Goal: Task Accomplishment & Management: Complete application form

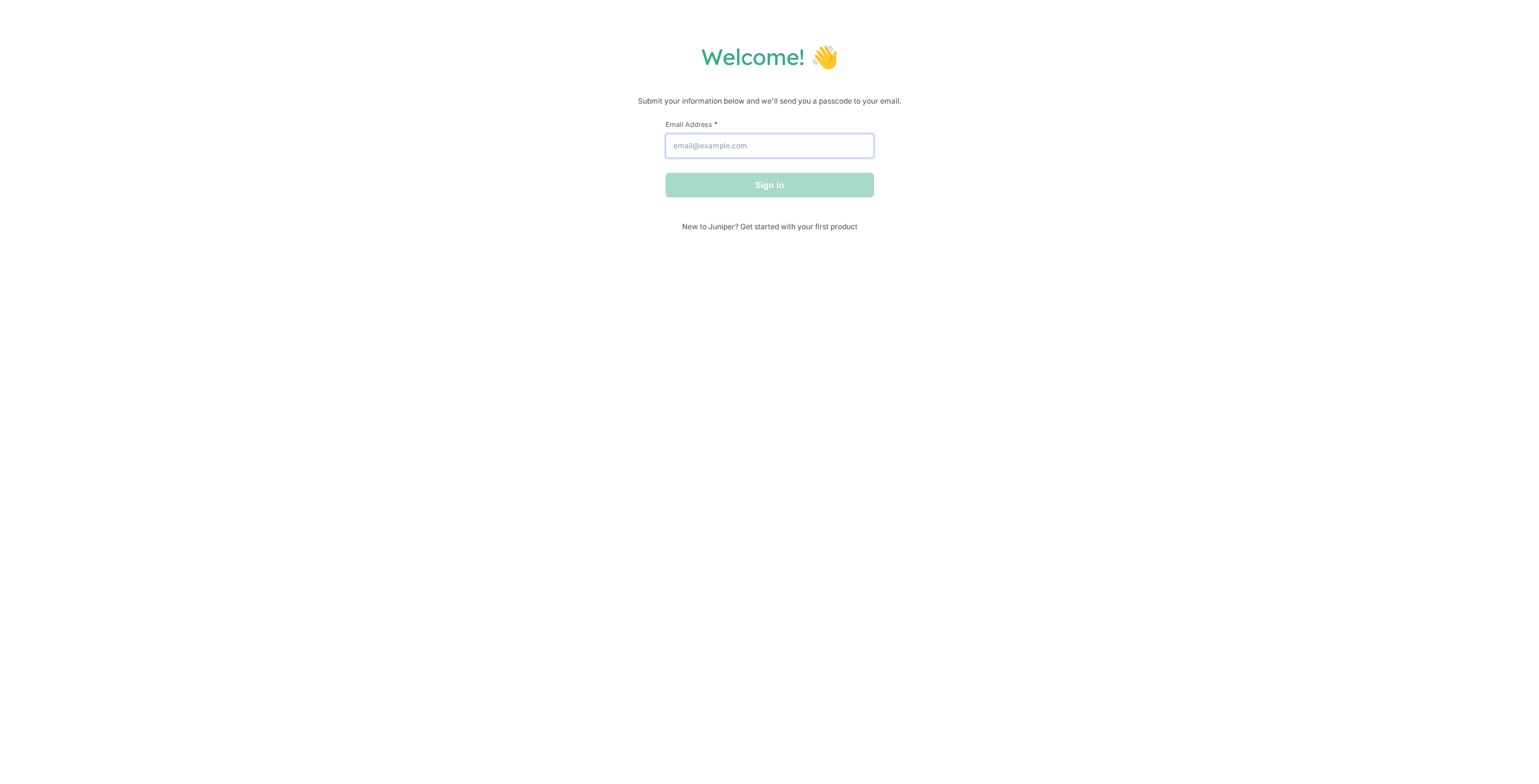
click at [823, 151] on input "Email Address *" at bounding box center [769, 145] width 208 height 24
type input "[EMAIL_ADDRESS][DOMAIN_NAME]"
click at [748, 188] on button "Sign in" at bounding box center [769, 185] width 208 height 24
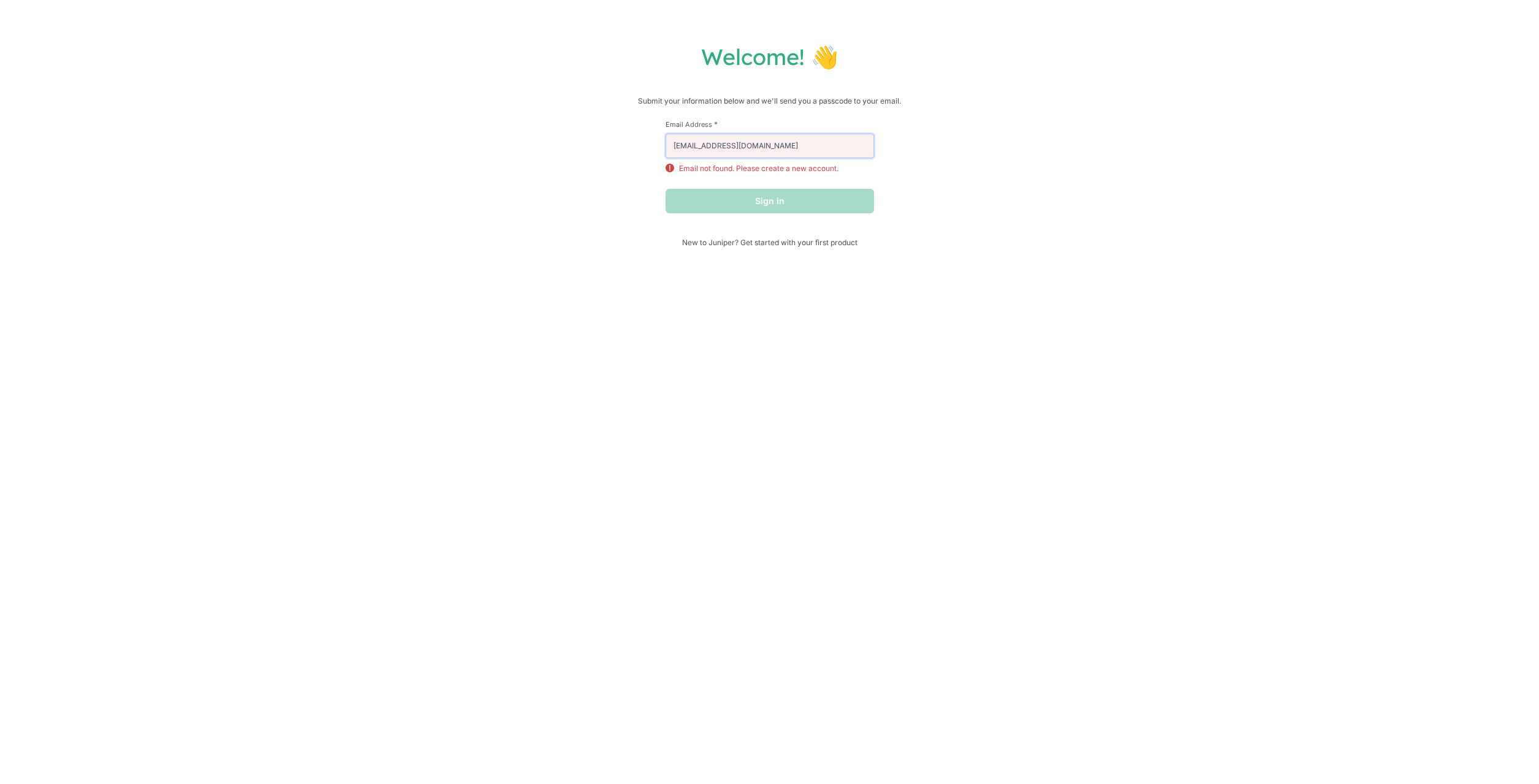
drag, startPoint x: 671, startPoint y: 148, endPoint x: 655, endPoint y: 146, distance: 16.1
click at [655, 146] on div "Welcome! 👋 Submit your information below and we'll send you a passcode to your …" at bounding box center [769, 145] width 1514 height 204
click at [717, 150] on input "[EMAIL_ADDRESS][DOMAIN_NAME]" at bounding box center [769, 145] width 208 height 24
click at [778, 153] on input "[EMAIL_ADDRESS][DOMAIN_NAME]" at bounding box center [769, 145] width 208 height 24
click at [713, 196] on div "Sign in" at bounding box center [769, 201] width 208 height 24
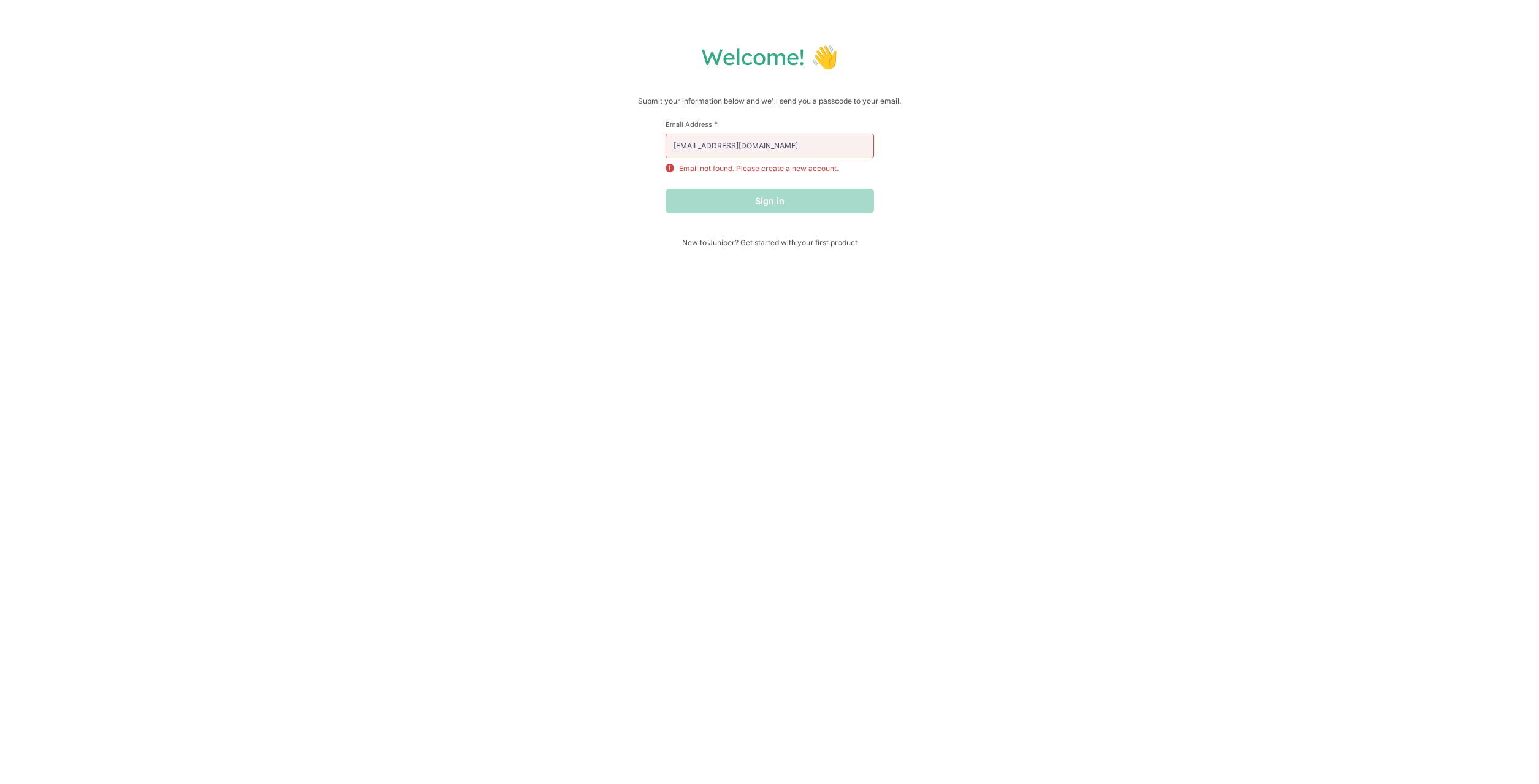
click at [710, 204] on div "Sign in" at bounding box center [769, 201] width 208 height 24
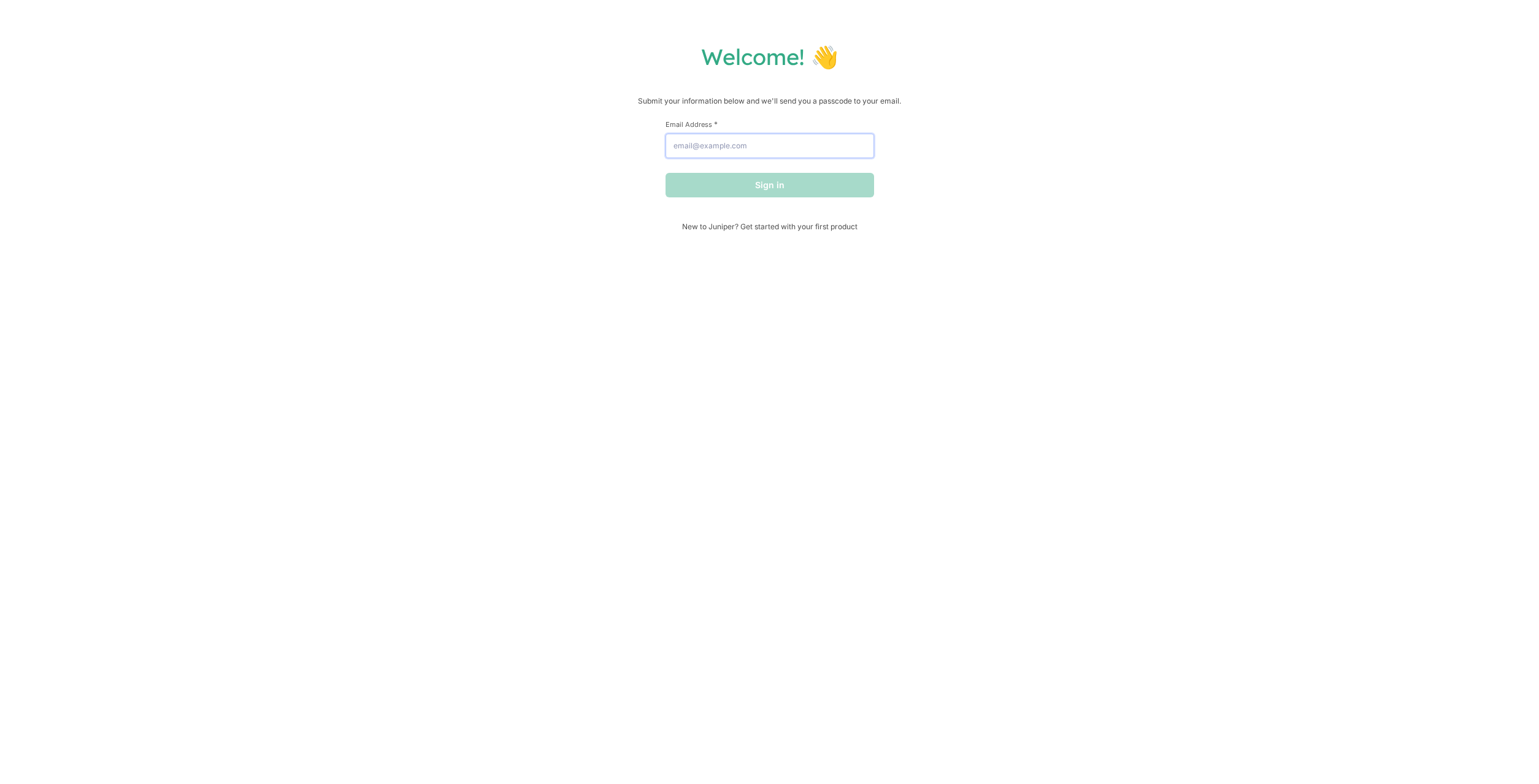
click at [719, 150] on input "Email Address *" at bounding box center [769, 145] width 208 height 24
type input "[EMAIL_ADDRESS][DOMAIN_NAME]"
click at [706, 184] on button "Sign in" at bounding box center [769, 185] width 208 height 24
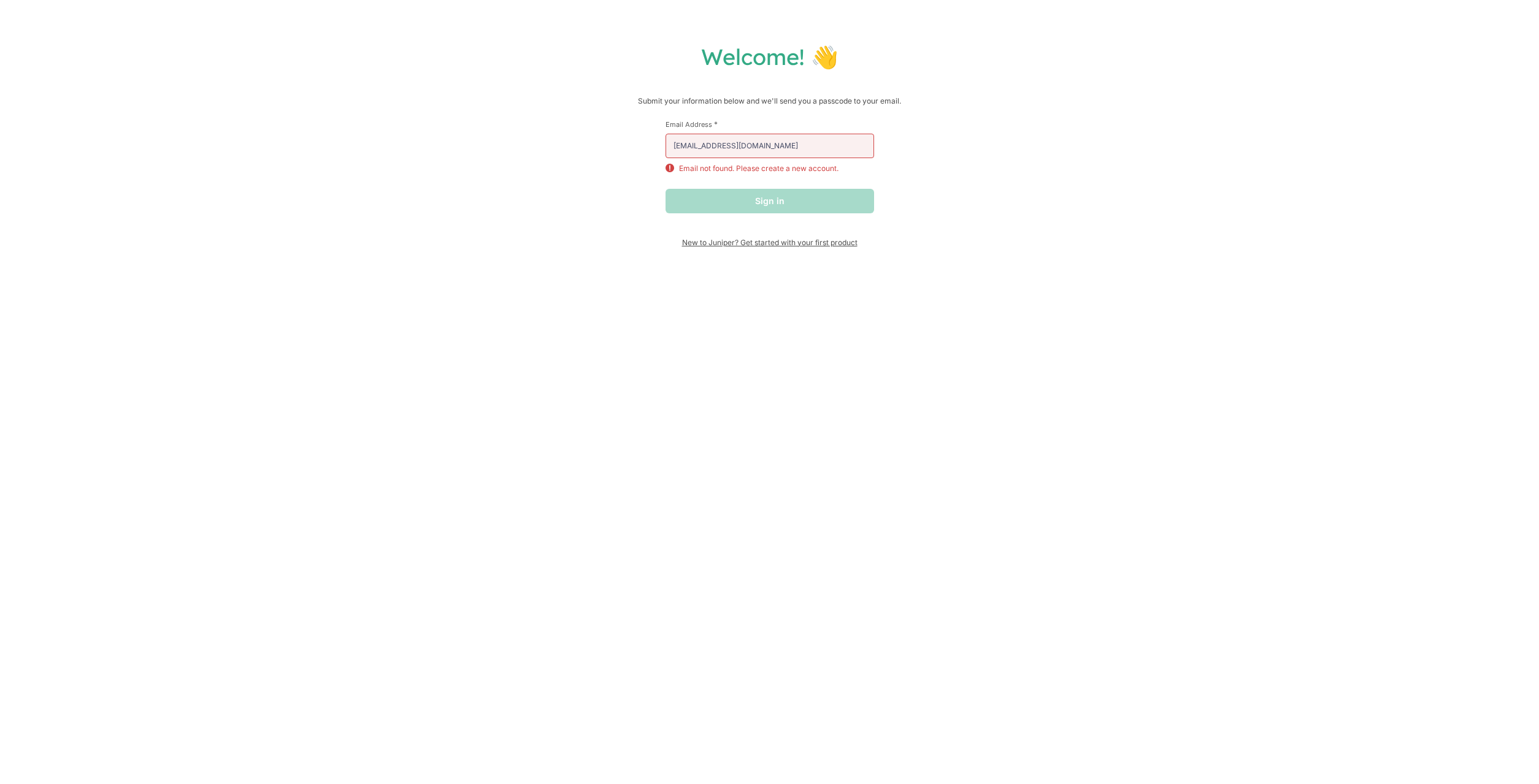
click at [706, 247] on span "New to Juniper? Get started with your first product" at bounding box center [769, 242] width 208 height 9
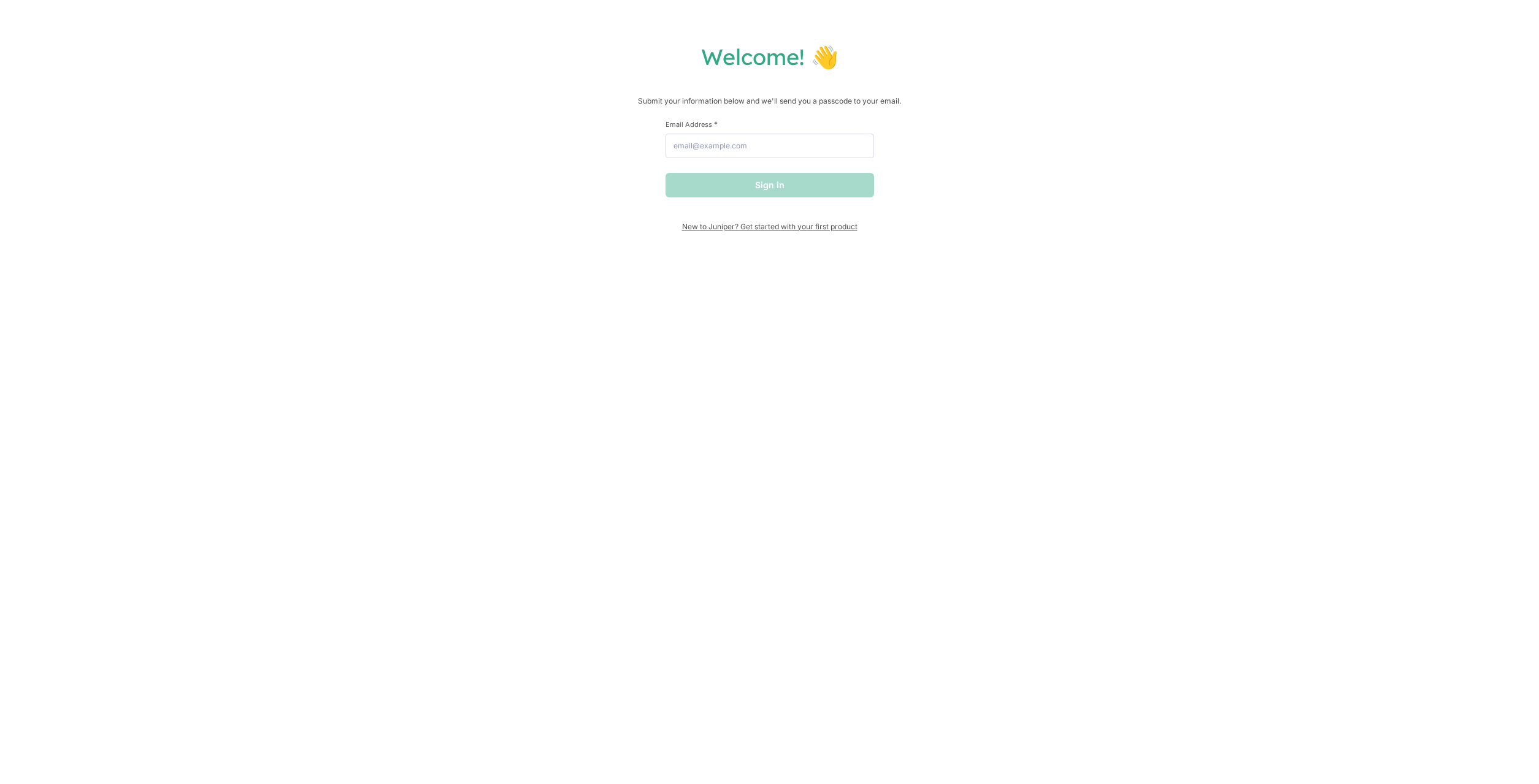
click at [736, 232] on span "New to Juniper? Get started with your first product" at bounding box center [769, 227] width 208 height 9
click at [774, 149] on input "Email Address *" at bounding box center [769, 145] width 208 height 24
type input "[EMAIL_ADDRESS][DOMAIN_NAME]"
click at [702, 181] on button "Sign in" at bounding box center [769, 185] width 208 height 24
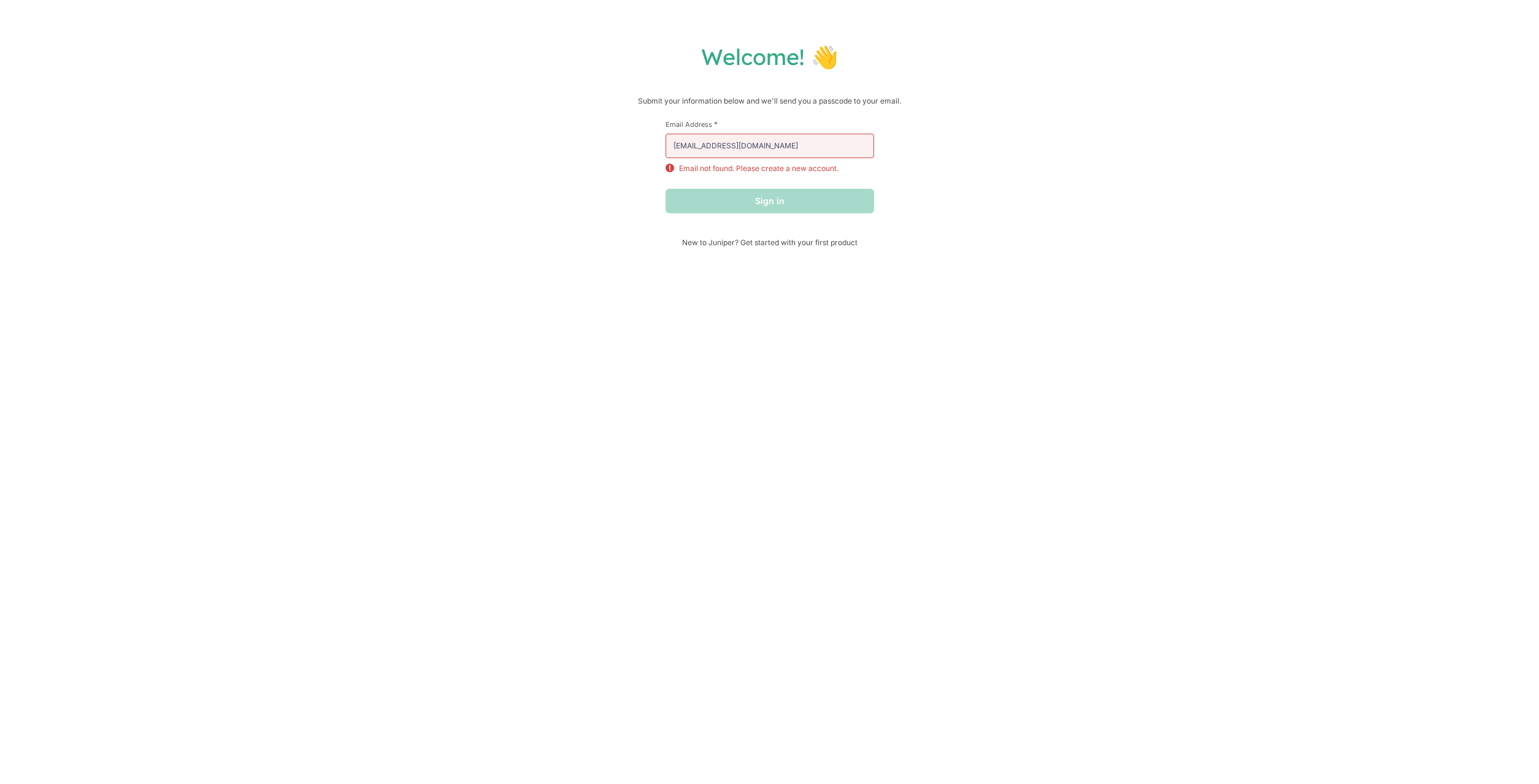
click at [699, 238] on div "First Name * Last Name * Email Address * [EMAIL_ADDRESS][DOMAIN_NAME] Email not…" at bounding box center [769, 179] width 208 height 119
click at [697, 245] on span "New to Juniper? Get started with your first product" at bounding box center [769, 242] width 208 height 9
